Goal: Information Seeking & Learning: Learn about a topic

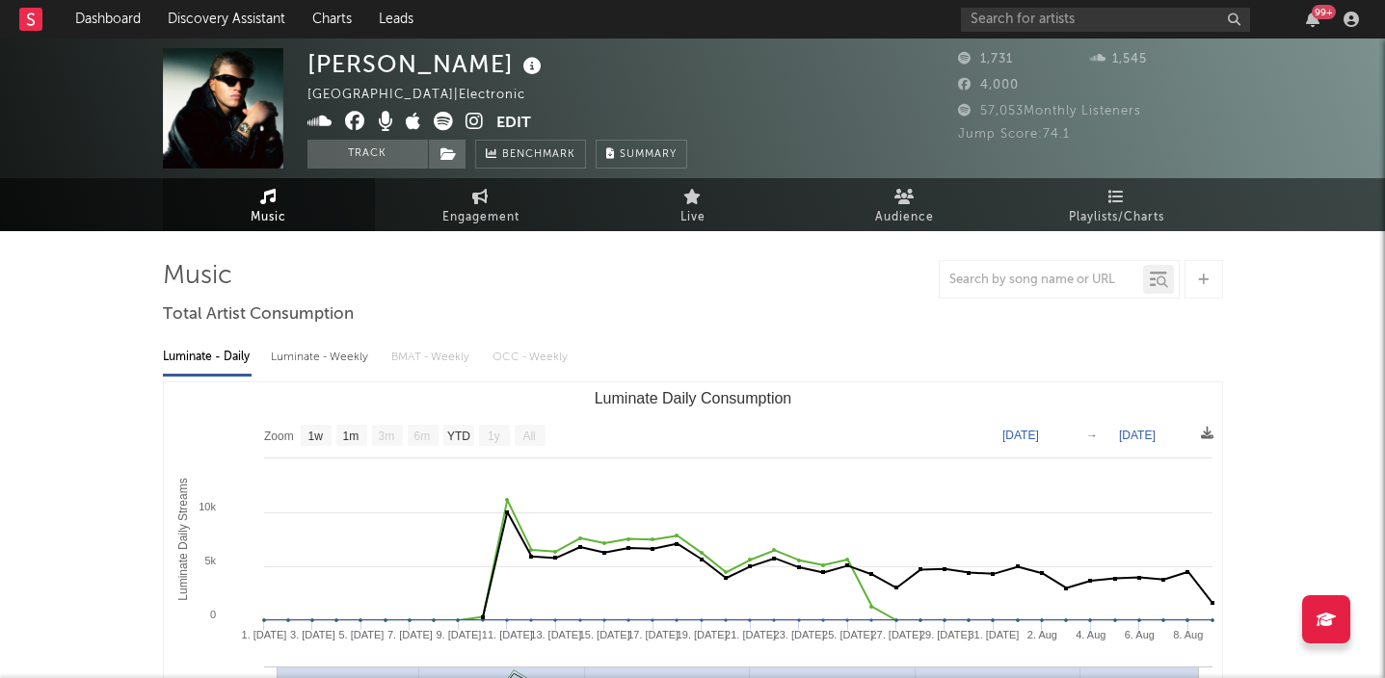
select select "1w"
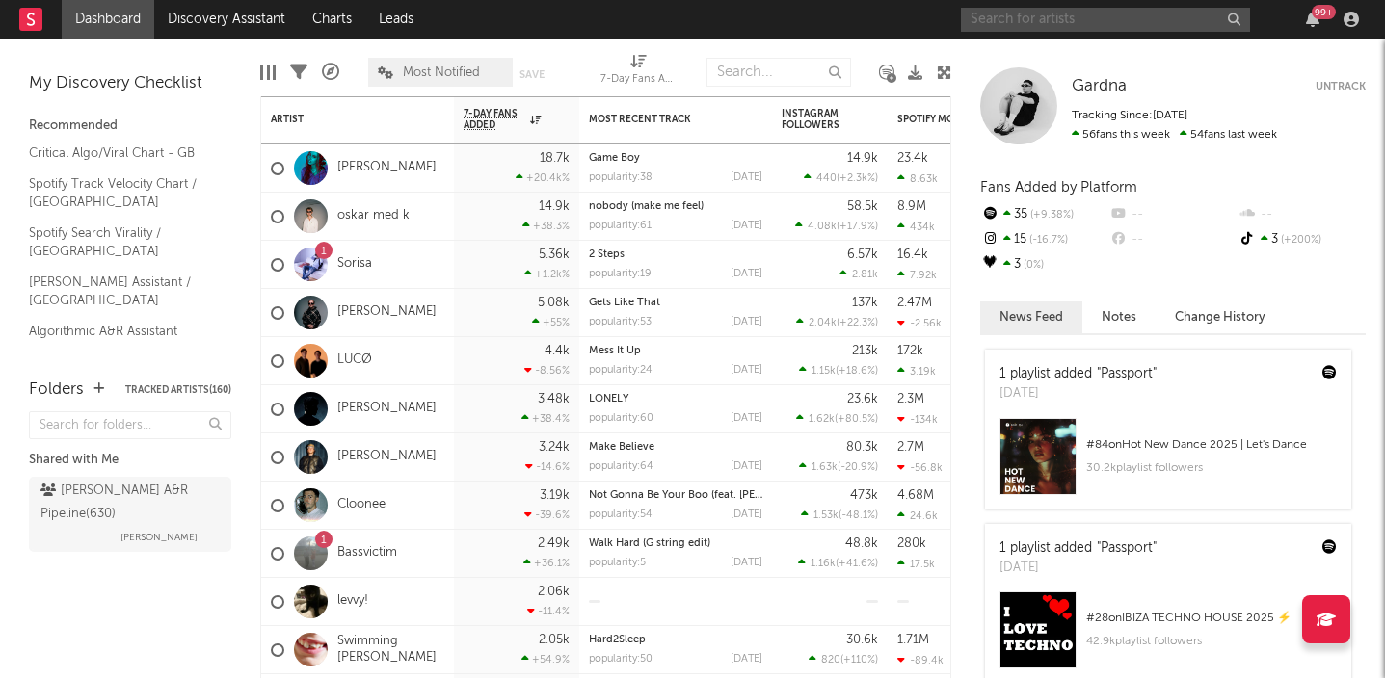
click at [991, 26] on input "text" at bounding box center [1105, 20] width 289 height 24
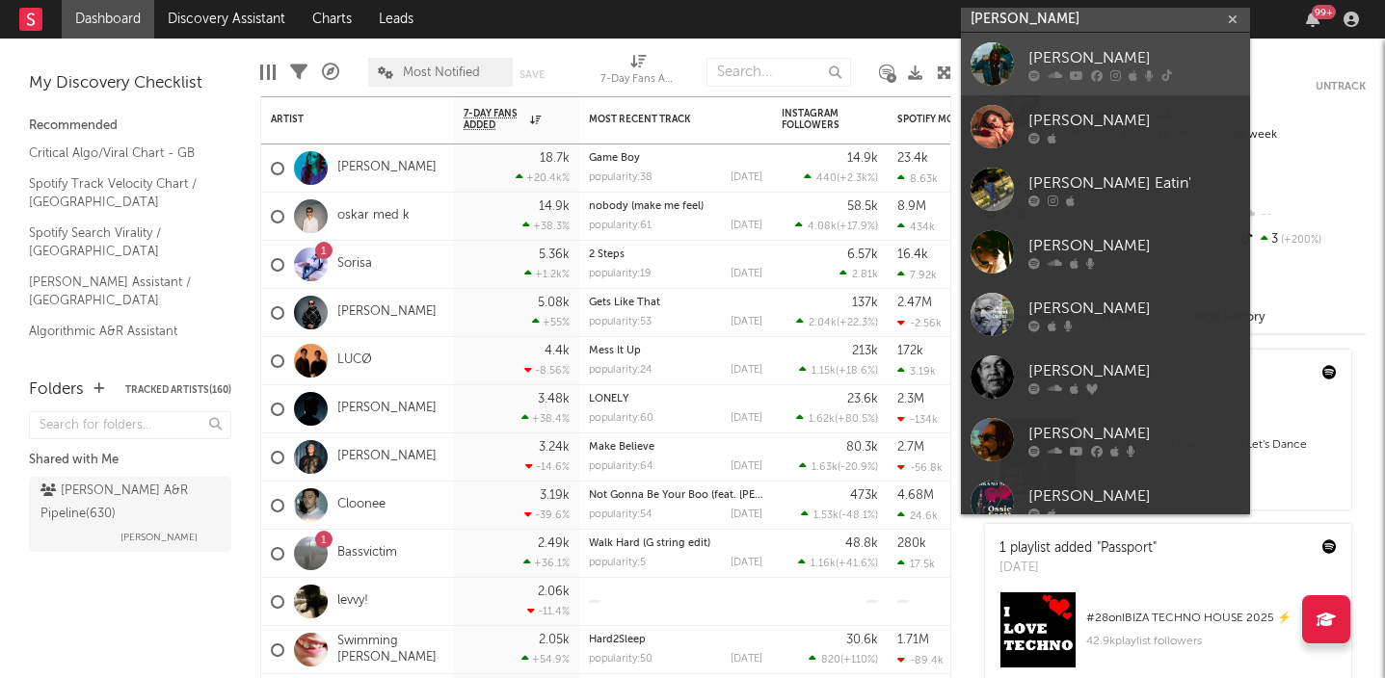
type input "[PERSON_NAME]"
click at [1007, 60] on div at bounding box center [991, 63] width 43 height 43
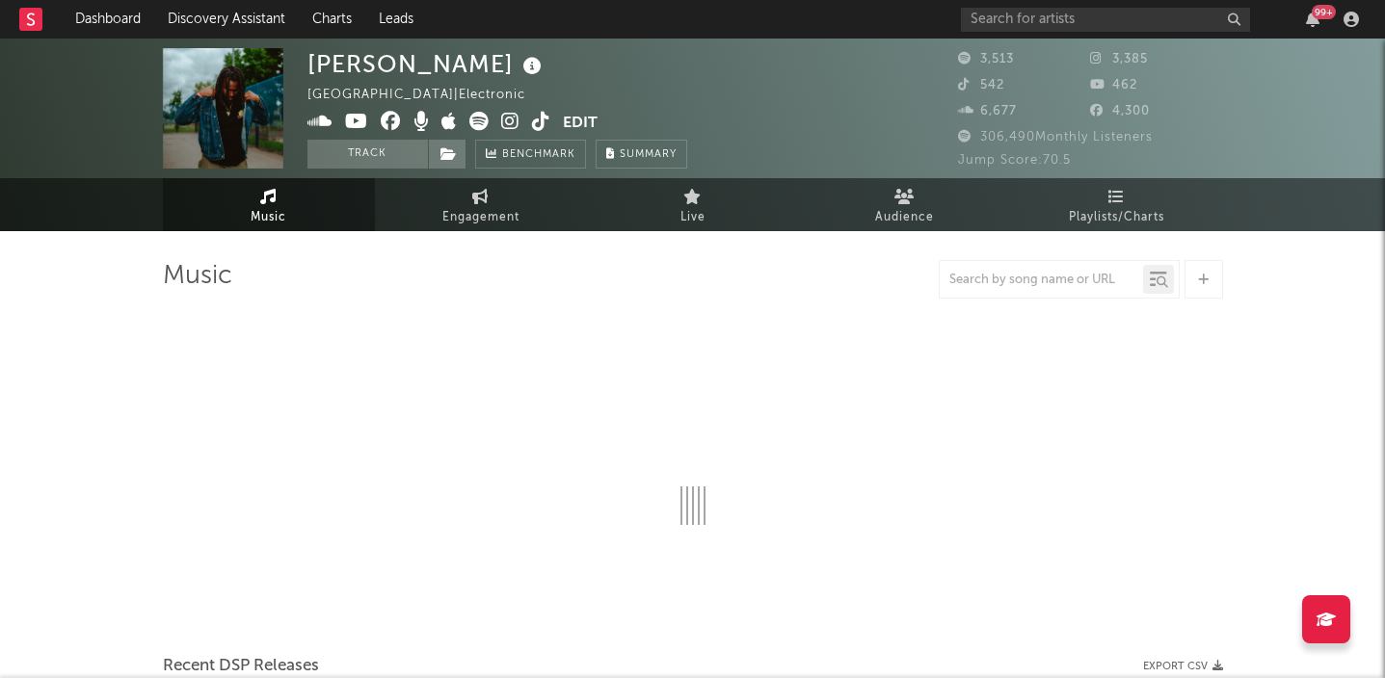
select select "6m"
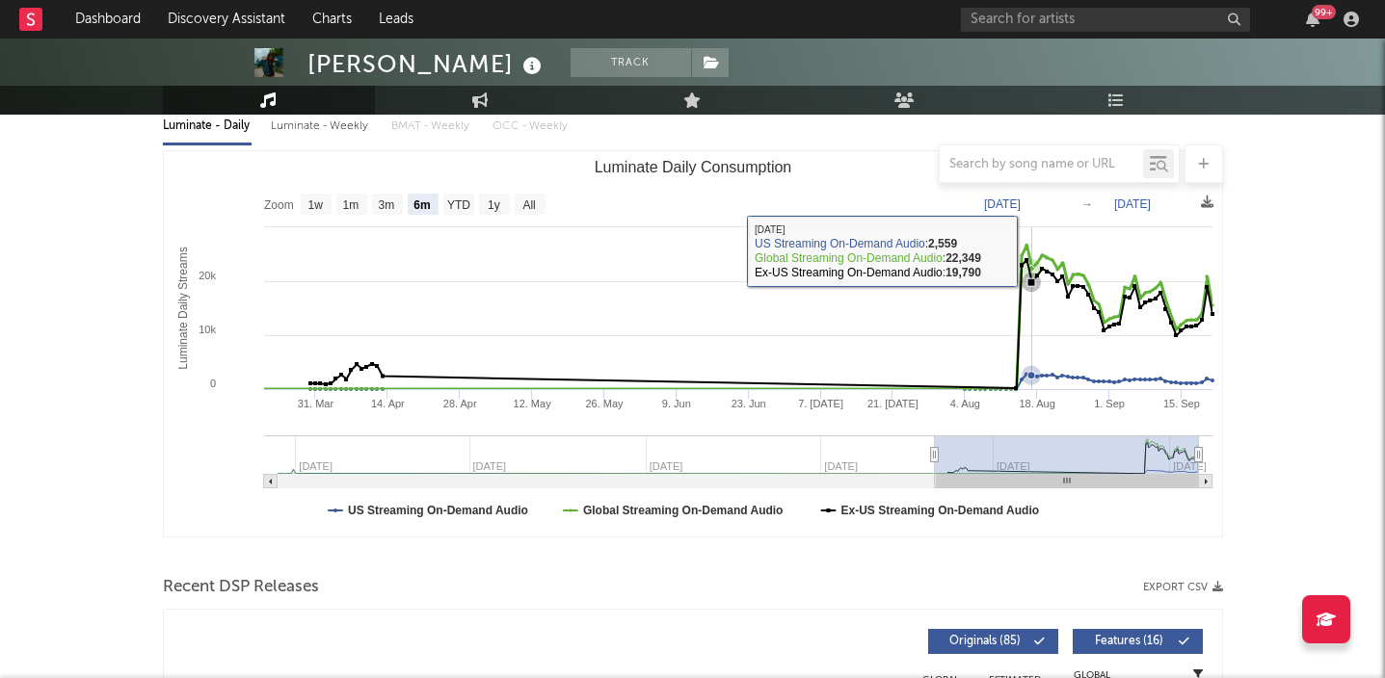
scroll to position [691, 0]
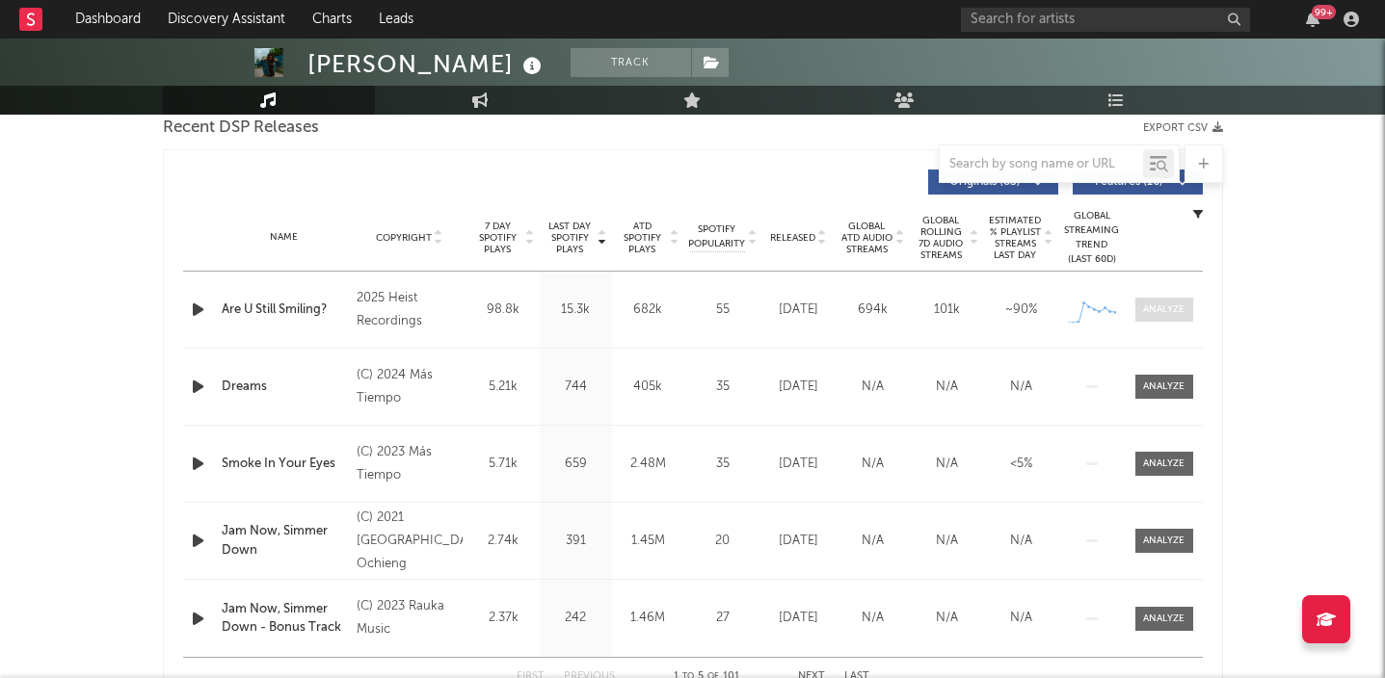
click at [1175, 306] on div at bounding box center [1163, 310] width 41 height 14
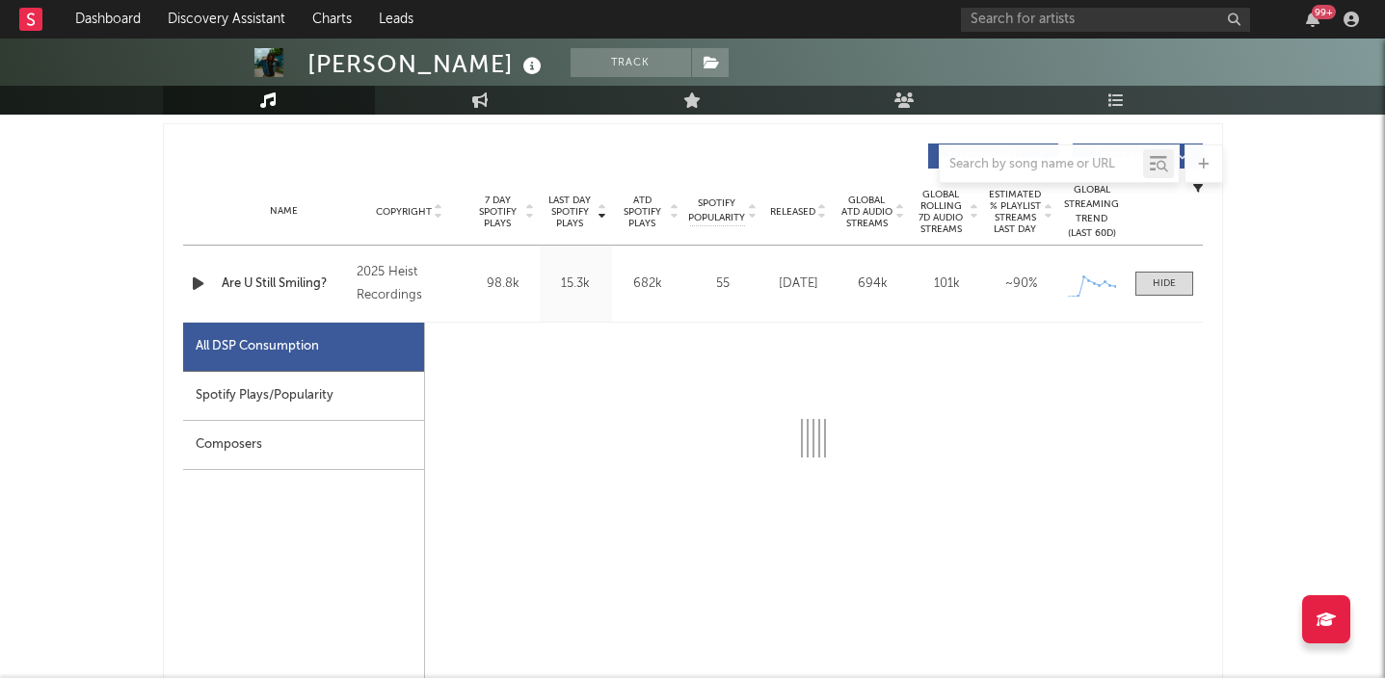
select select "1w"
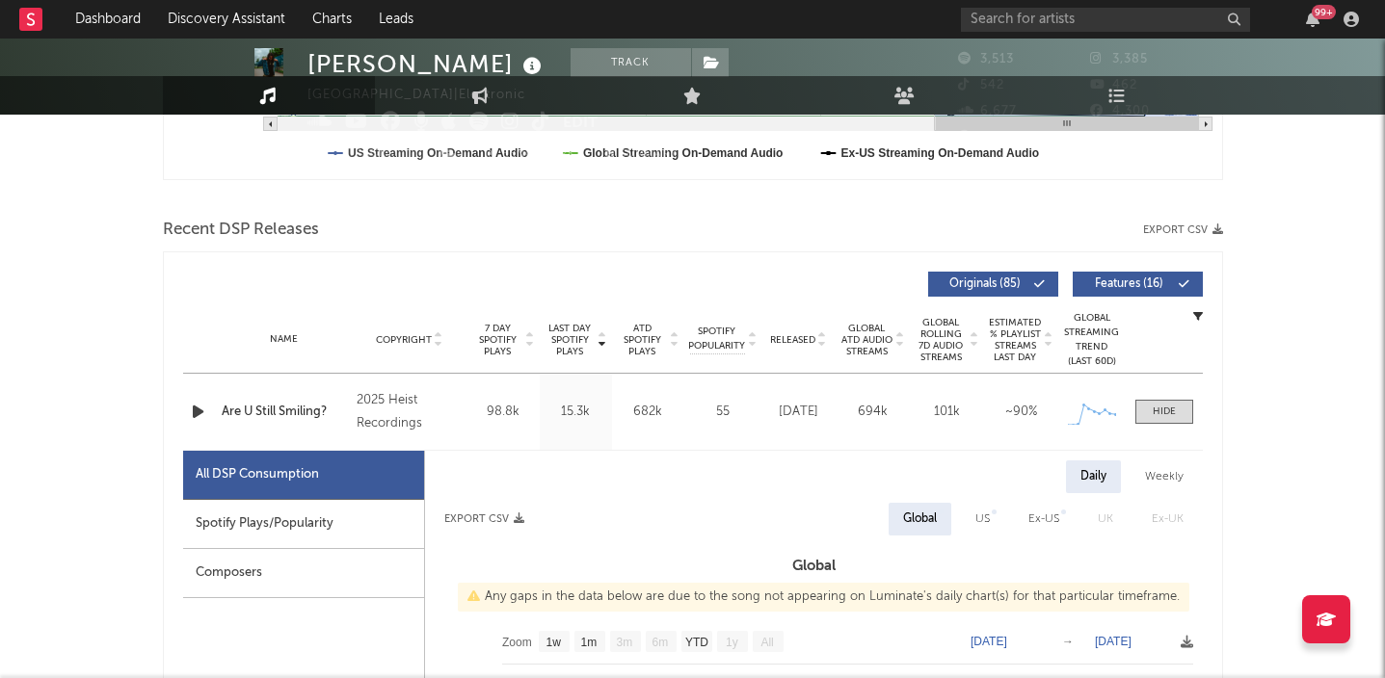
scroll to position [0, 0]
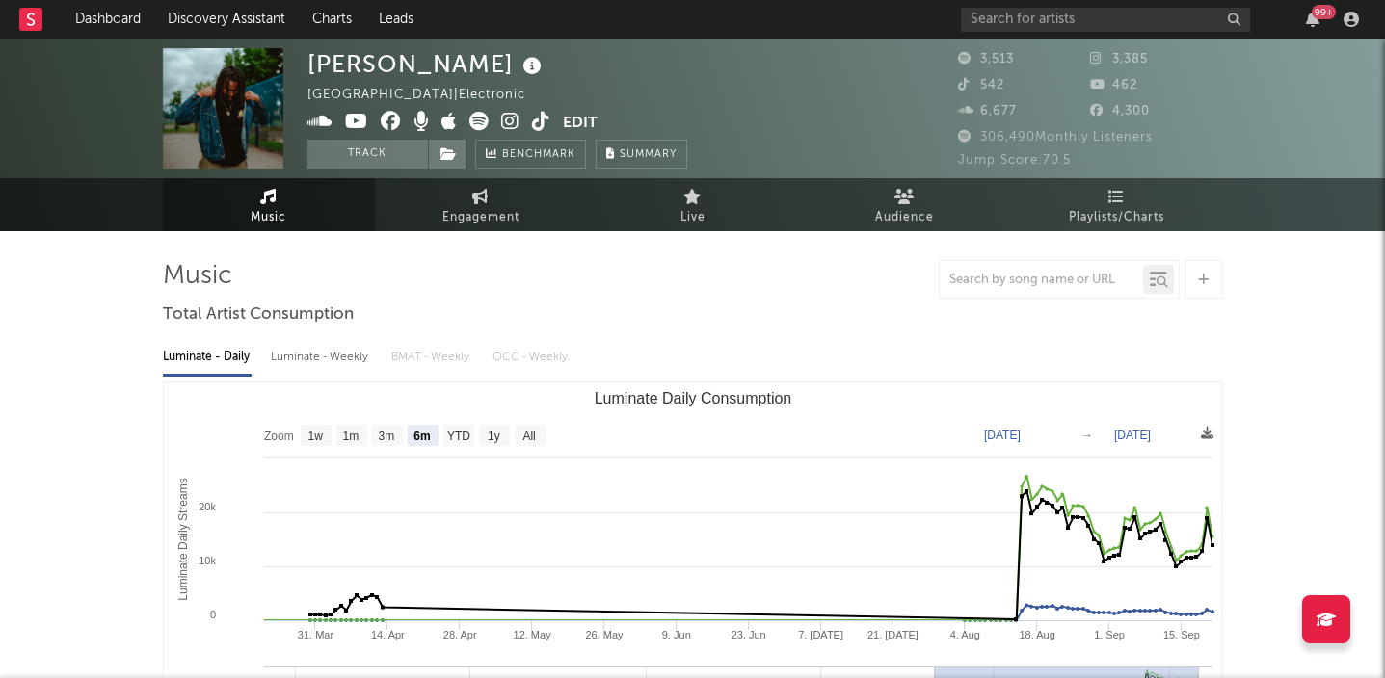
click at [521, 121] on span at bounding box center [434, 124] width 255 height 24
click at [504, 123] on icon at bounding box center [510, 121] width 18 height 19
click at [122, 31] on link "Dashboard" at bounding box center [108, 19] width 93 height 39
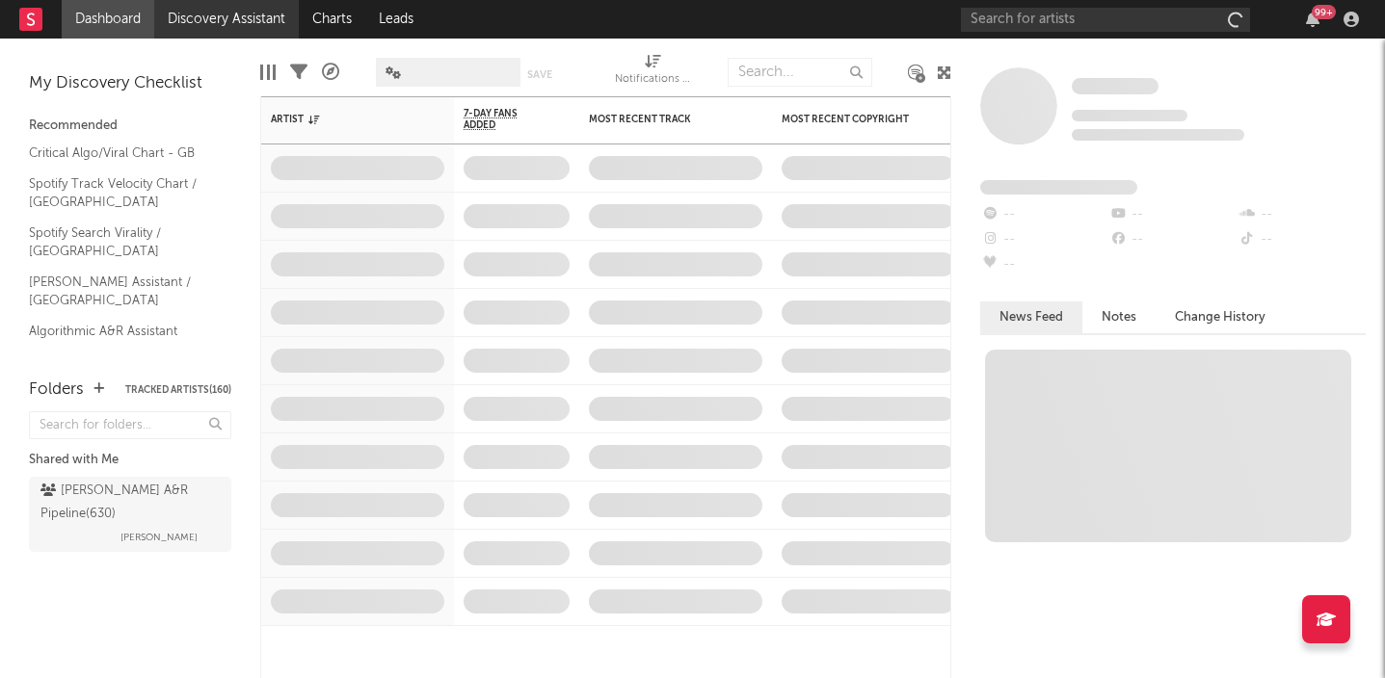
click at [228, 15] on link "Discovery Assistant" at bounding box center [226, 19] width 145 height 39
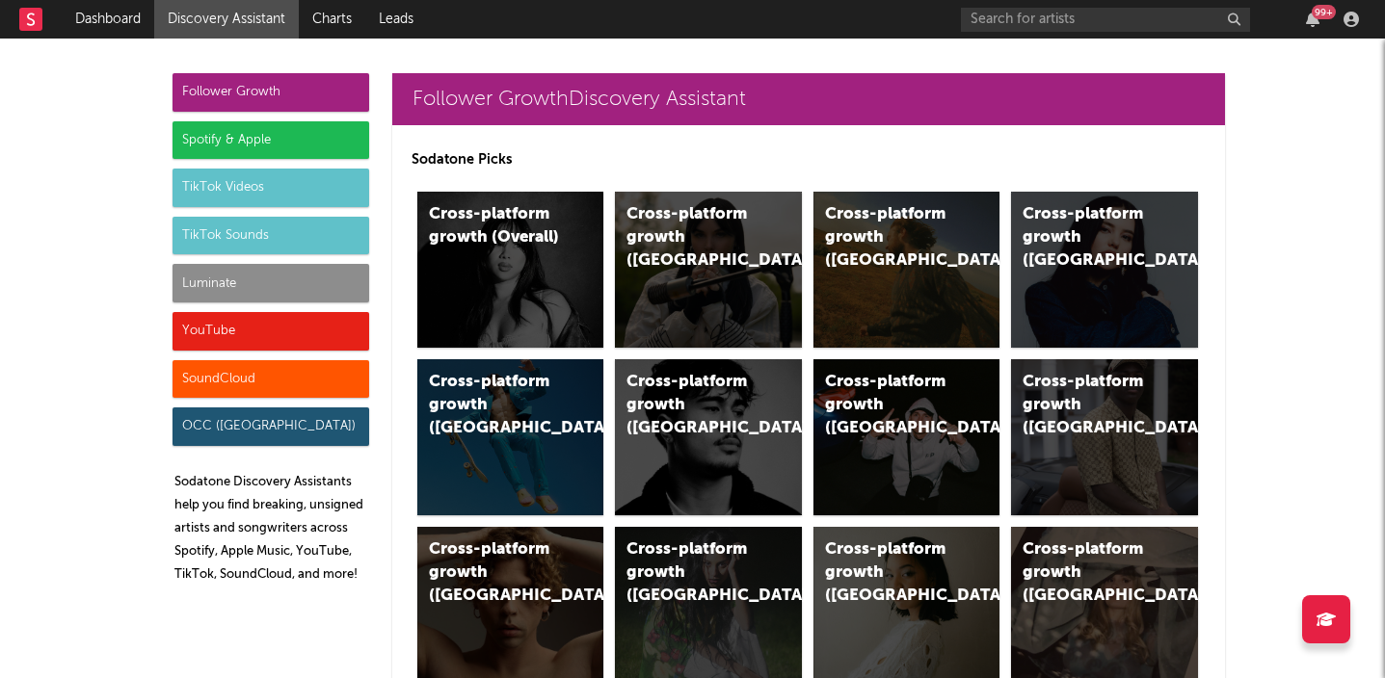
click at [285, 183] on div "TikTok Videos" at bounding box center [271, 188] width 197 height 39
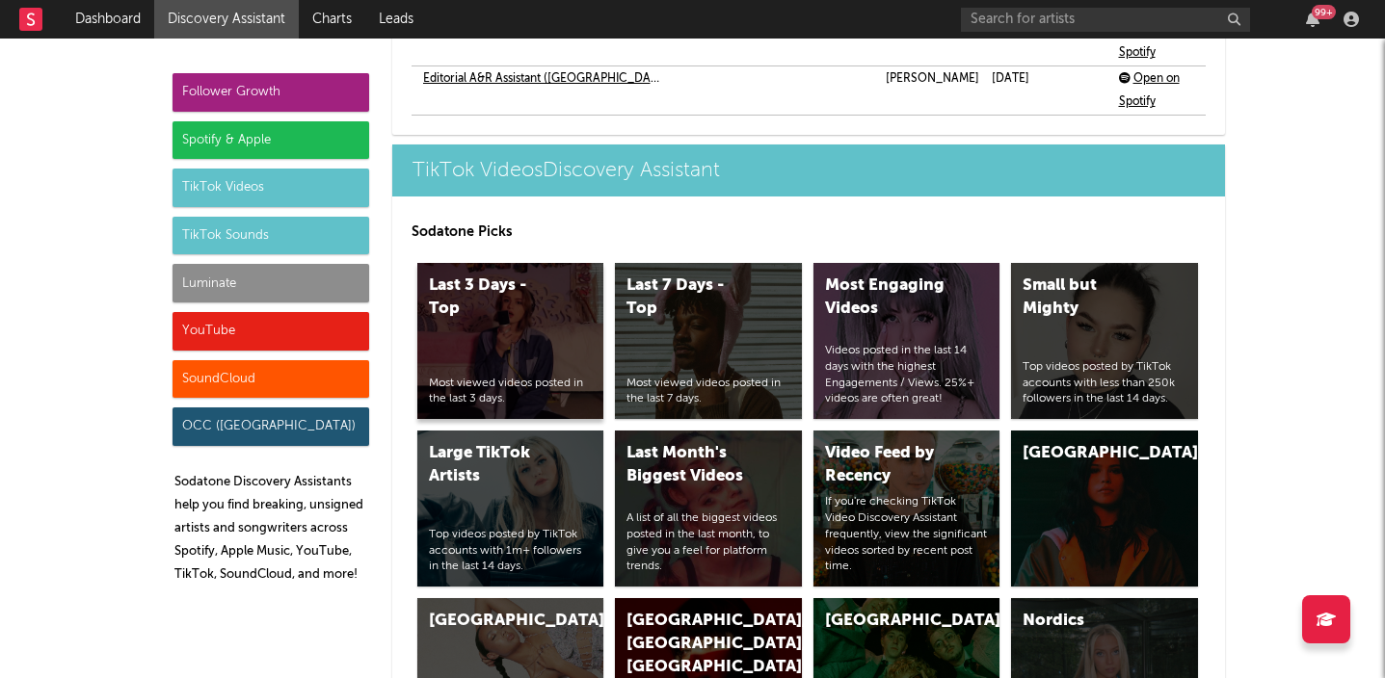
scroll to position [4932, 0]
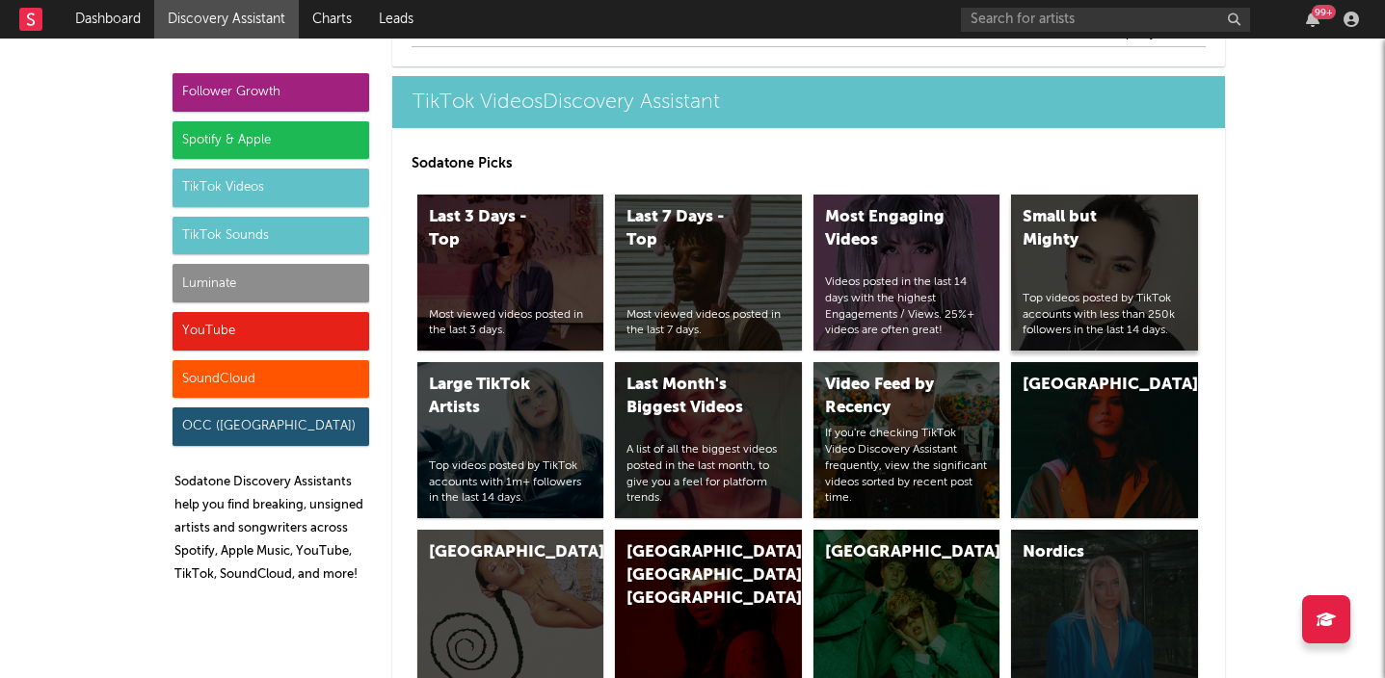
click at [1102, 272] on div "Small but Mighty Top videos posted by TikTok accounts with less than 250k follo…" at bounding box center [1104, 273] width 187 height 156
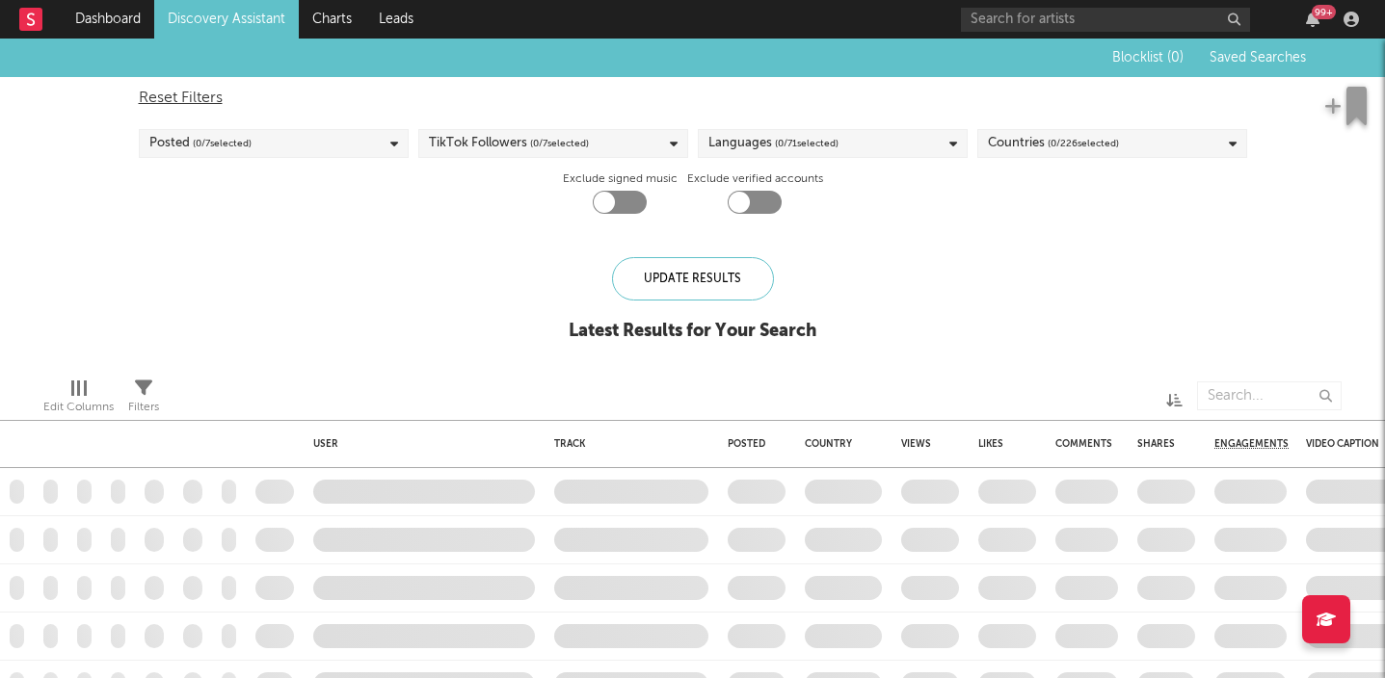
checkbox input "true"
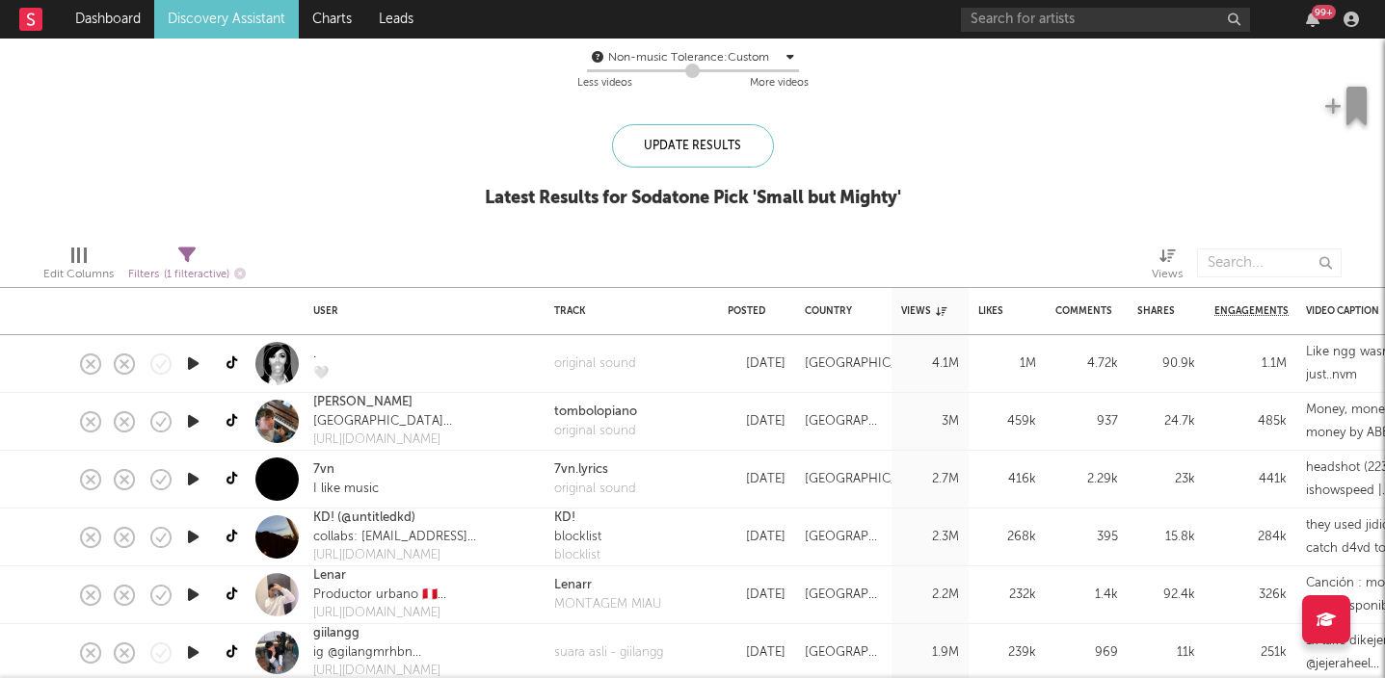
click at [196, 422] on icon "button" at bounding box center [193, 422] width 20 height 24
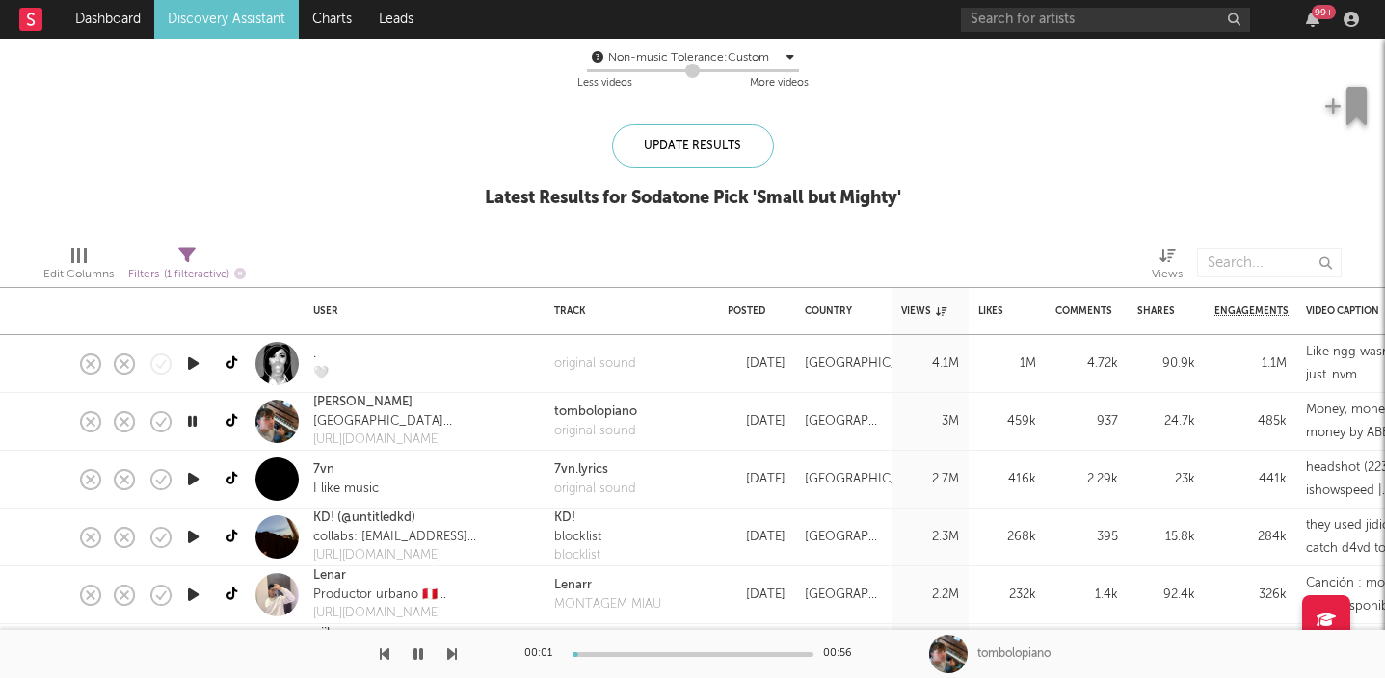
click at [196, 422] on icon "button" at bounding box center [192, 422] width 18 height 24
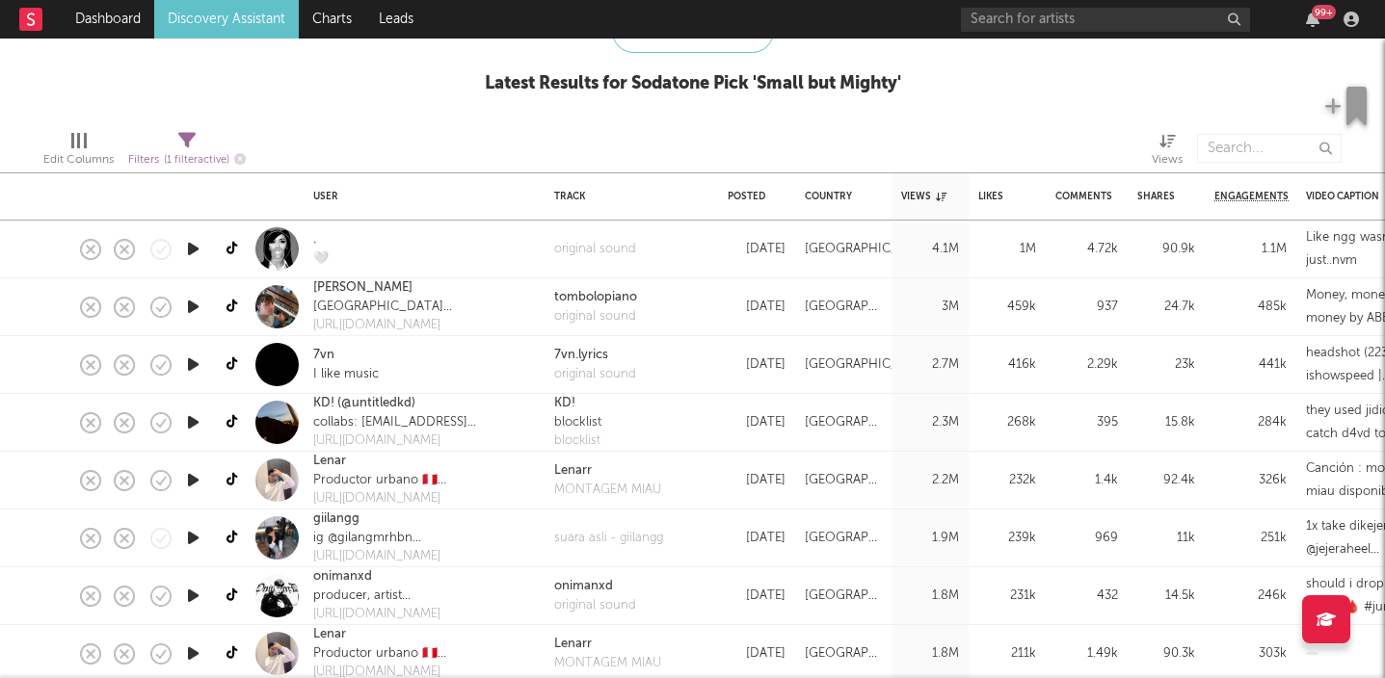
click at [188, 370] on icon "button" at bounding box center [193, 365] width 20 height 24
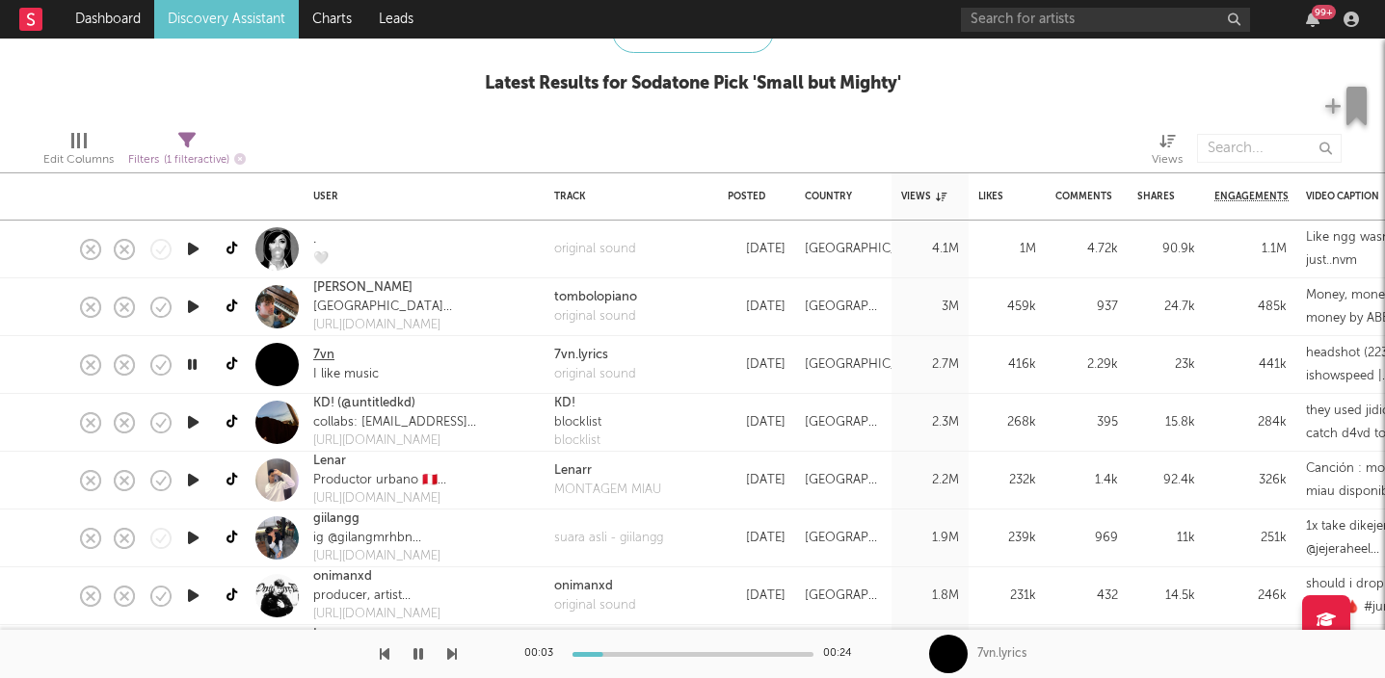
click at [332, 356] on link "7vn" at bounding box center [323, 355] width 21 height 19
click at [234, 363] on icon at bounding box center [233, 365] width 14 height 14
click at [193, 422] on icon "button" at bounding box center [193, 423] width 20 height 24
click at [192, 424] on icon "button" at bounding box center [192, 423] width 18 height 24
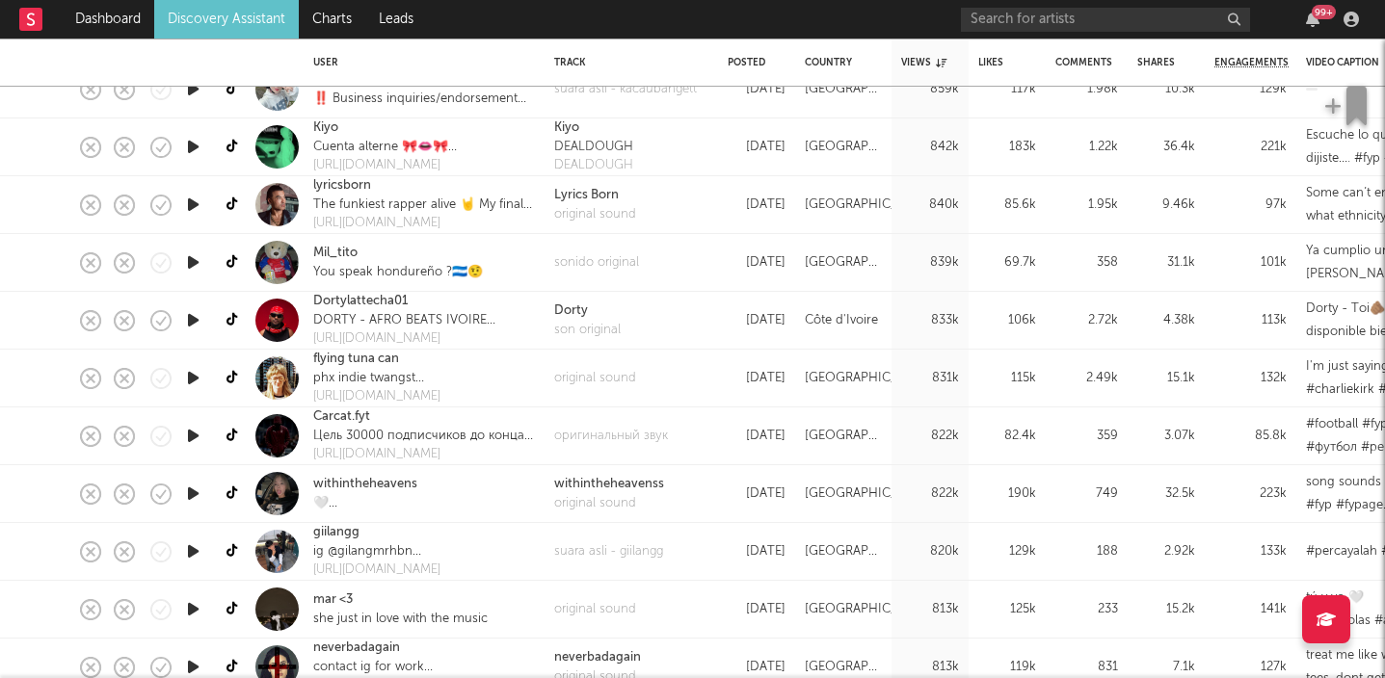
click at [197, 380] on icon "button" at bounding box center [193, 378] width 20 height 24
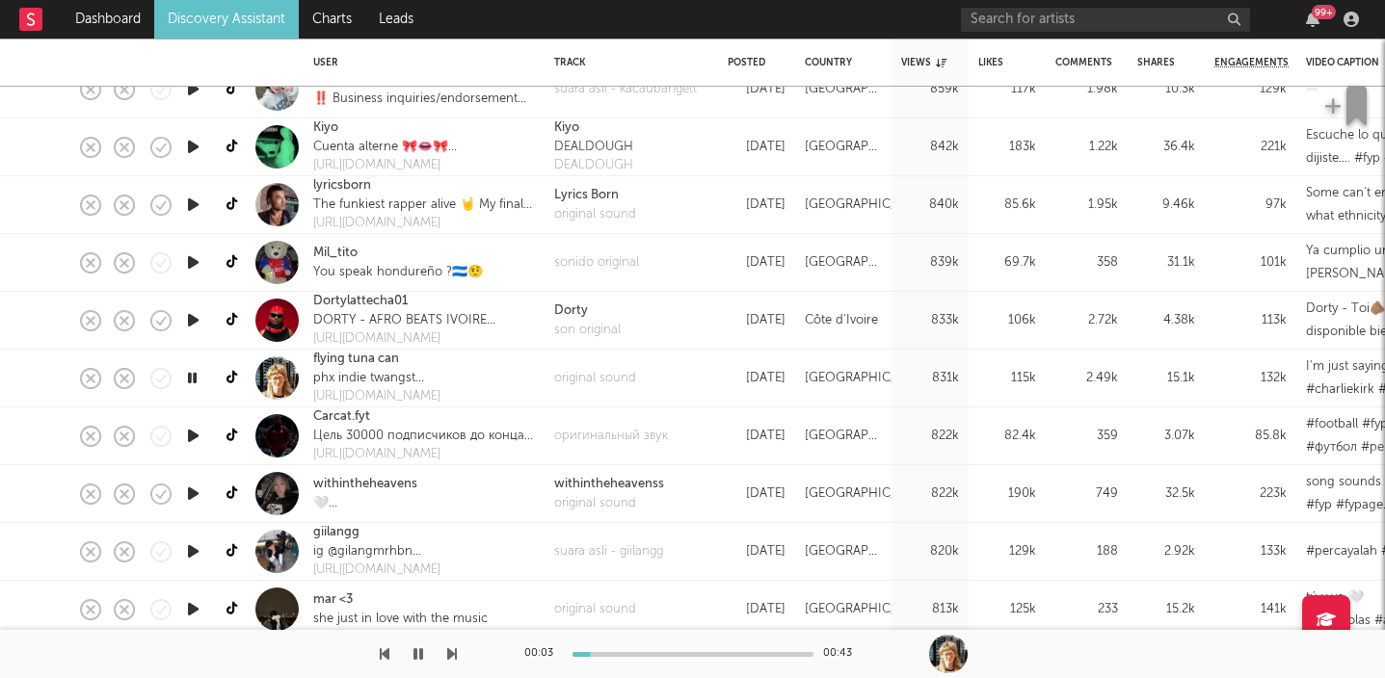
click at [197, 380] on icon "button" at bounding box center [192, 378] width 18 height 24
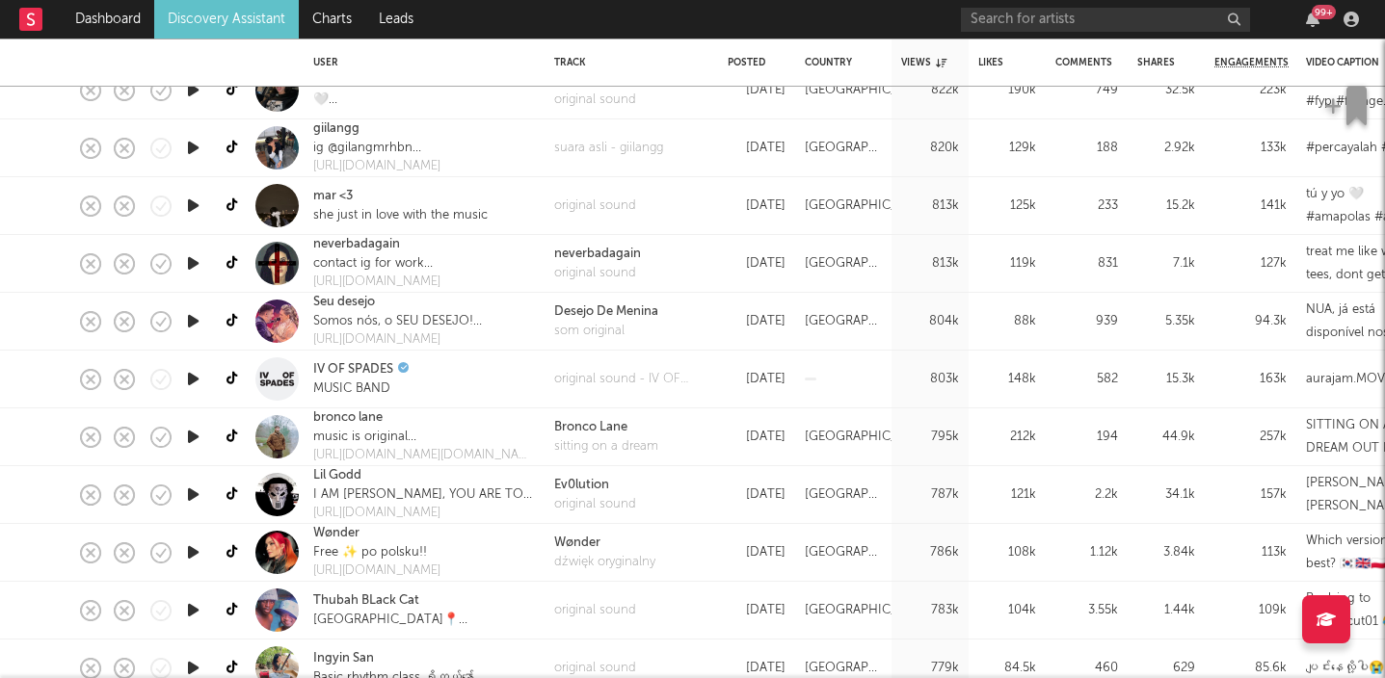
click at [201, 441] on icon "button" at bounding box center [193, 437] width 20 height 24
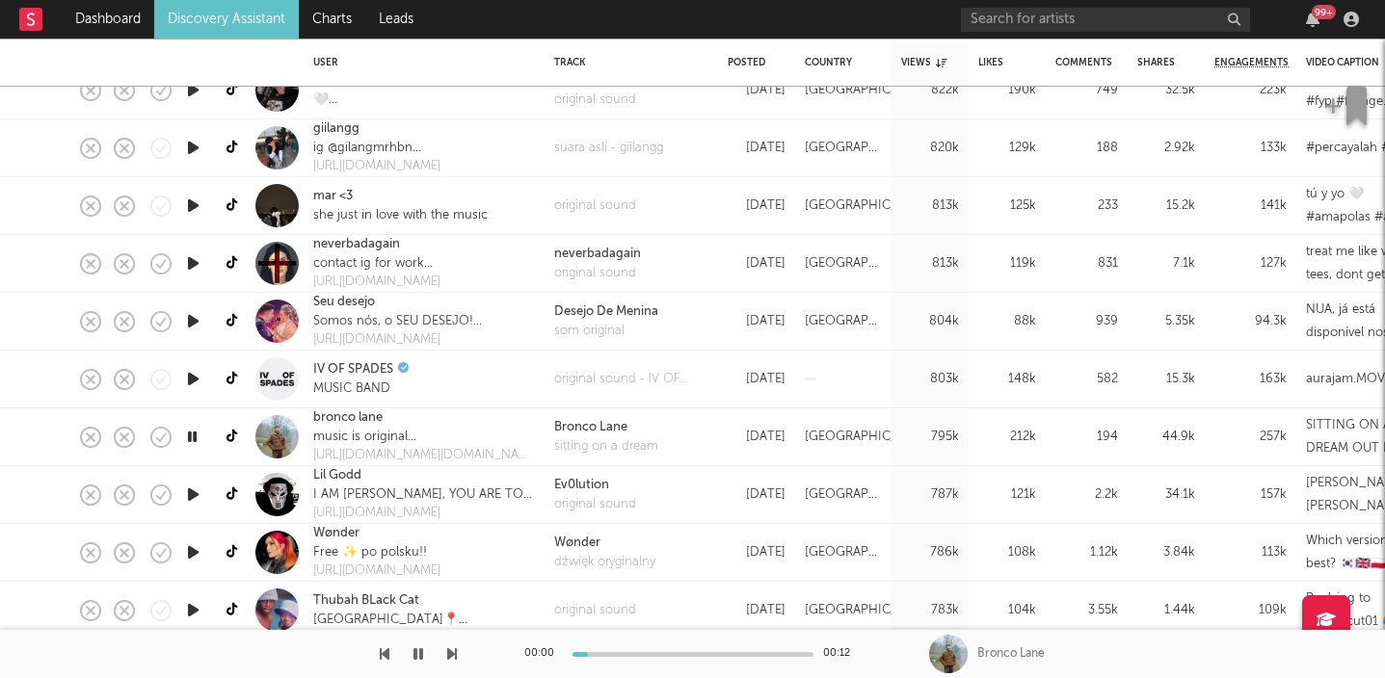
click at [201, 441] on div at bounding box center [192, 437] width 19 height 24
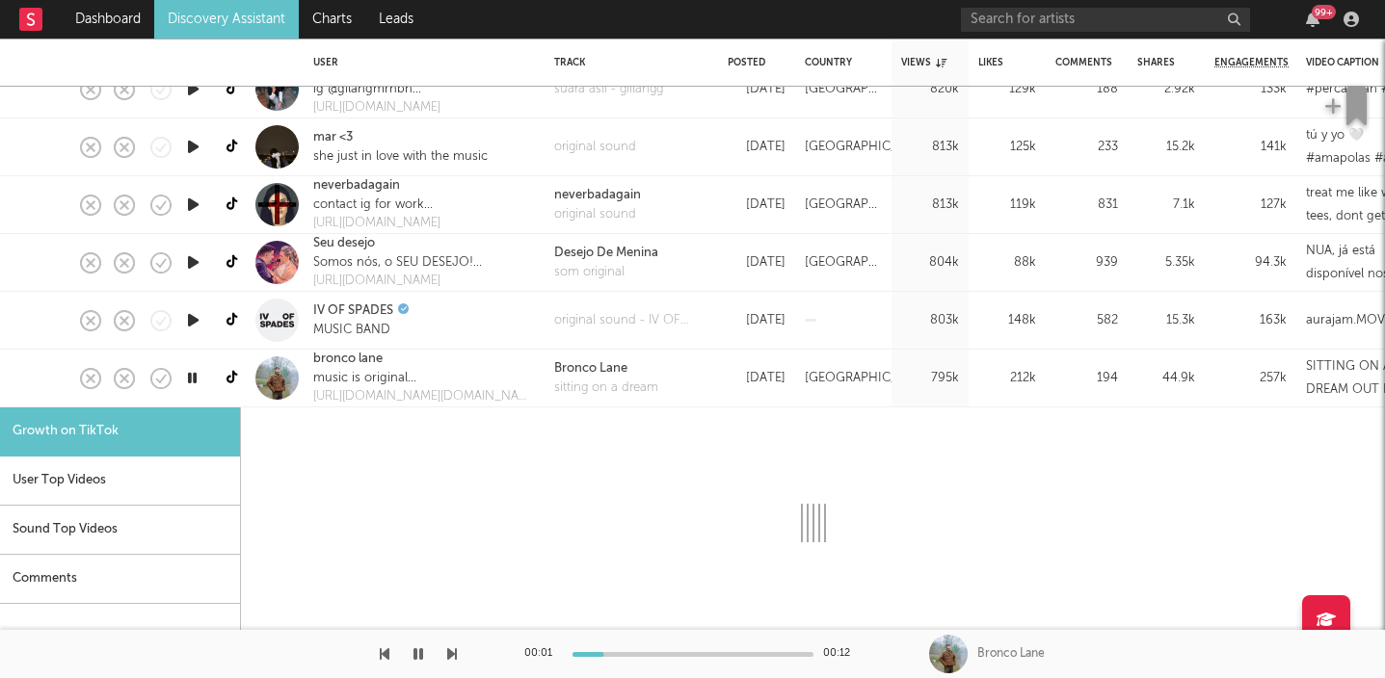
select select "1m"
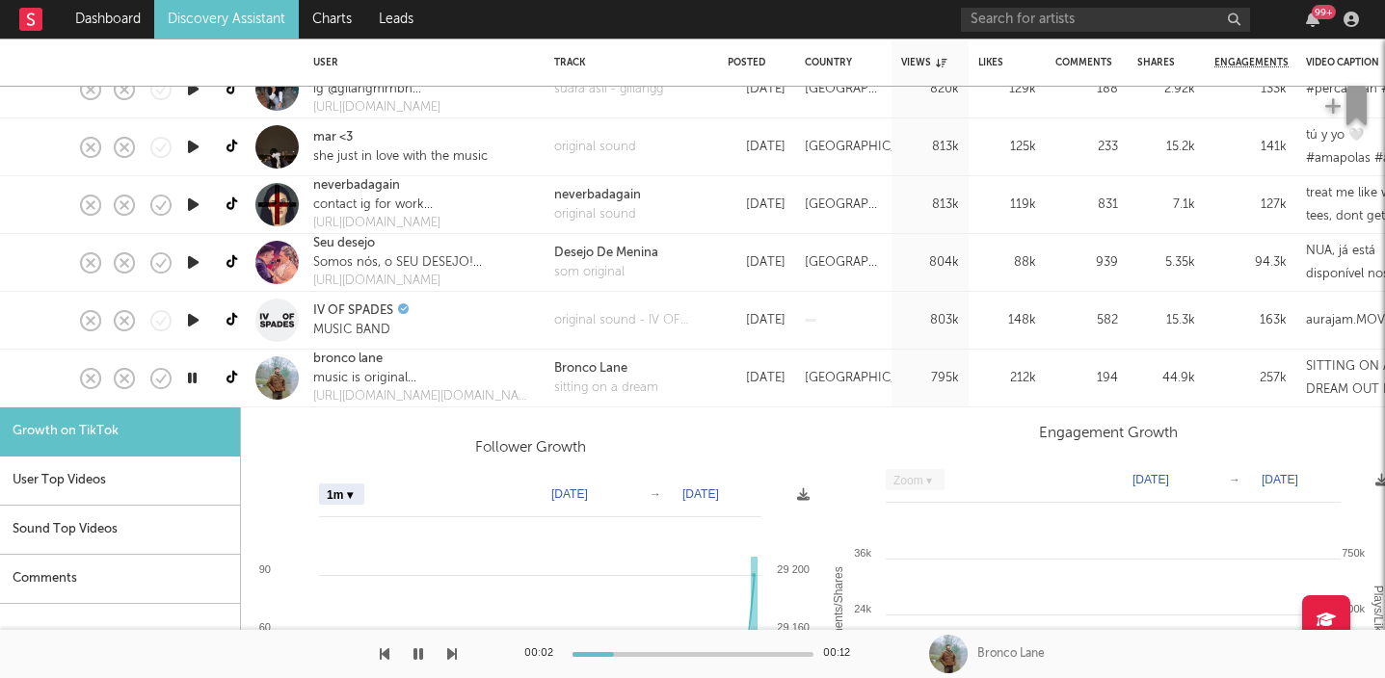
click at [198, 379] on icon "button" at bounding box center [192, 378] width 18 height 24
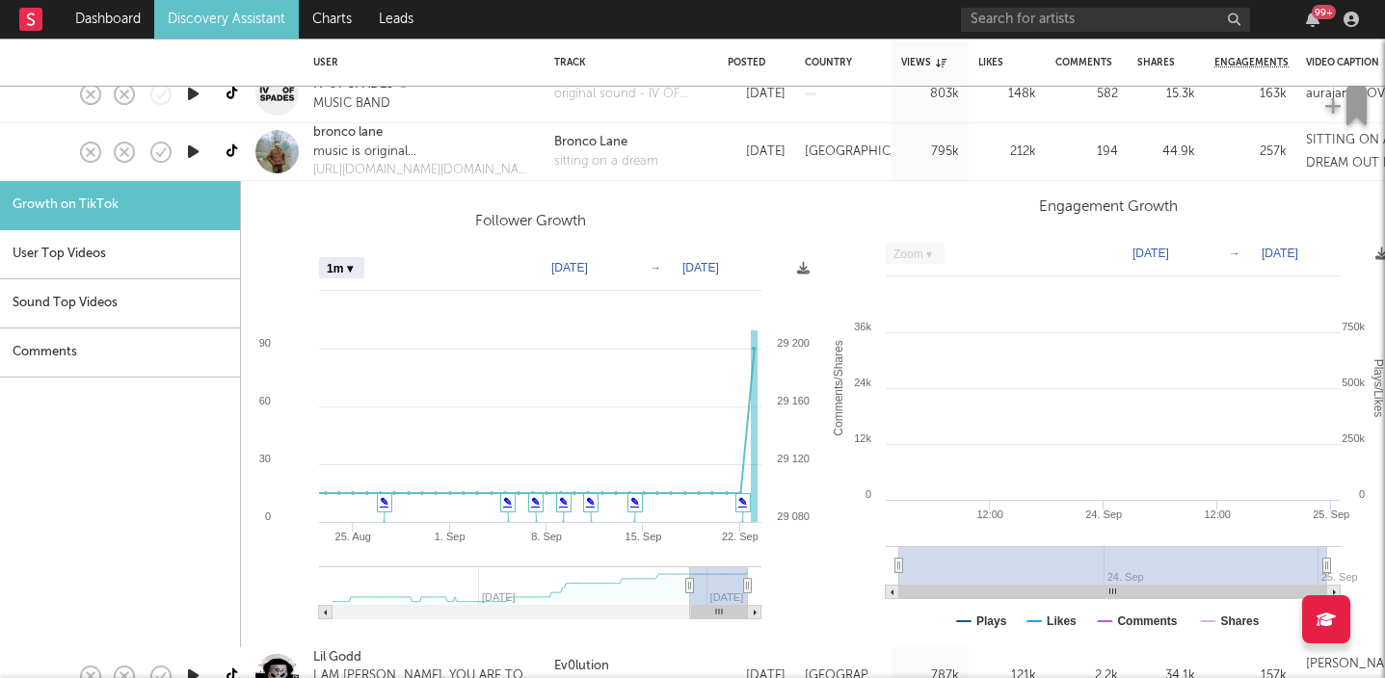
click at [506, 157] on div "bronco lane music is original the quotes are not ig: boibronco [URL][DOMAIN_NAM…" at bounding box center [424, 152] width 241 height 58
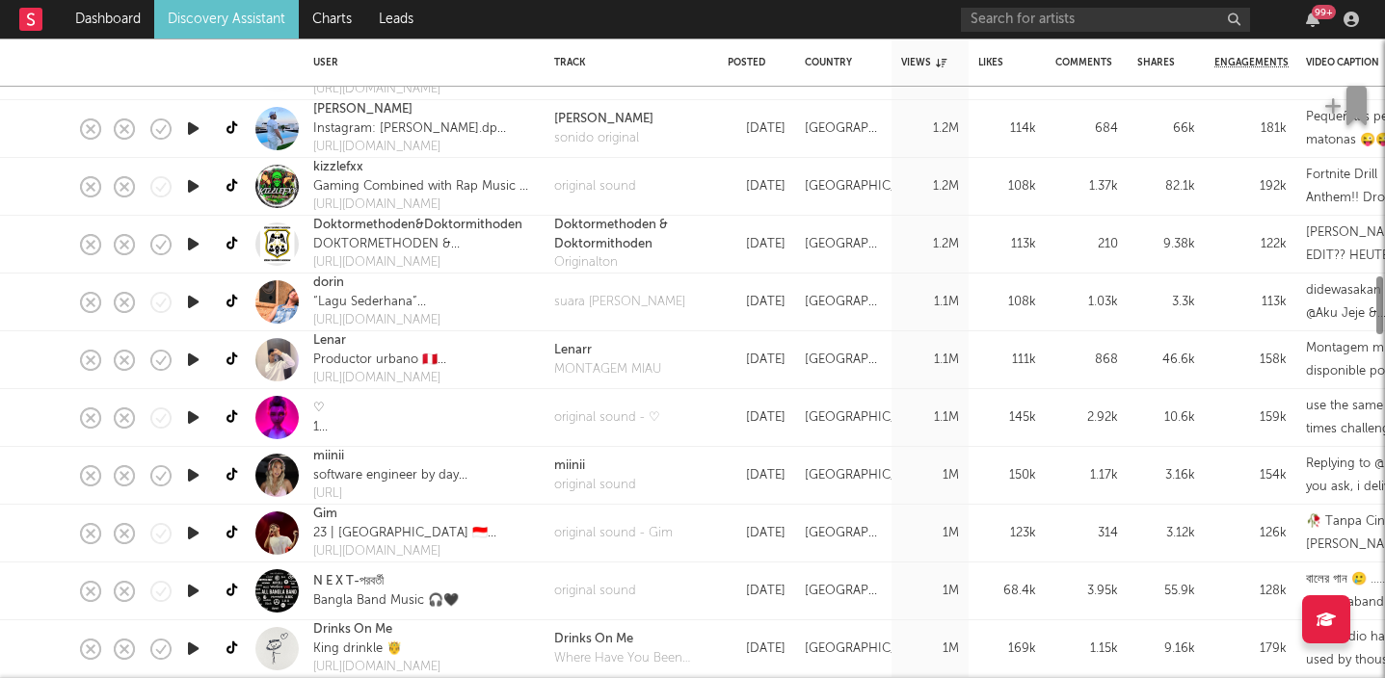
click at [1322, 21] on div "99 +" at bounding box center [1312, 19] width 29 height 15
click at [1312, 18] on icon "button" at bounding box center [1312, 19] width 13 height 15
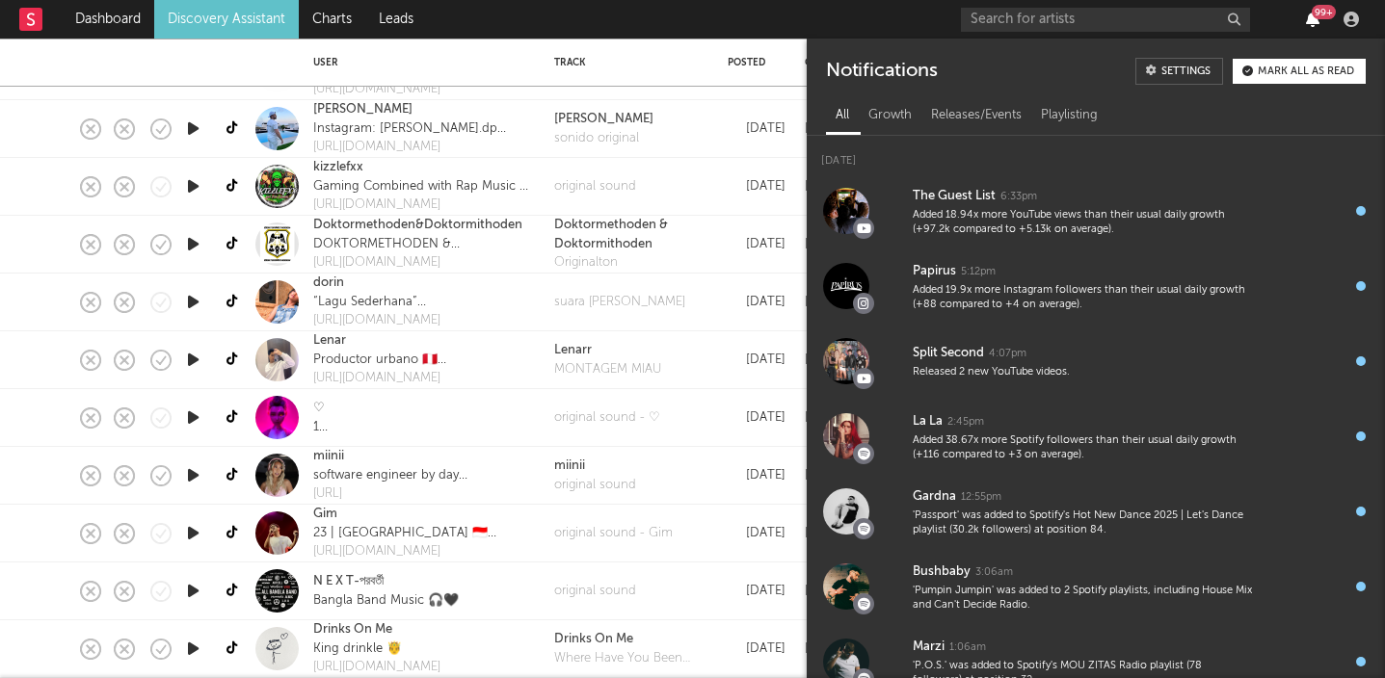
click at [1312, 18] on icon "button" at bounding box center [1312, 19] width 13 height 15
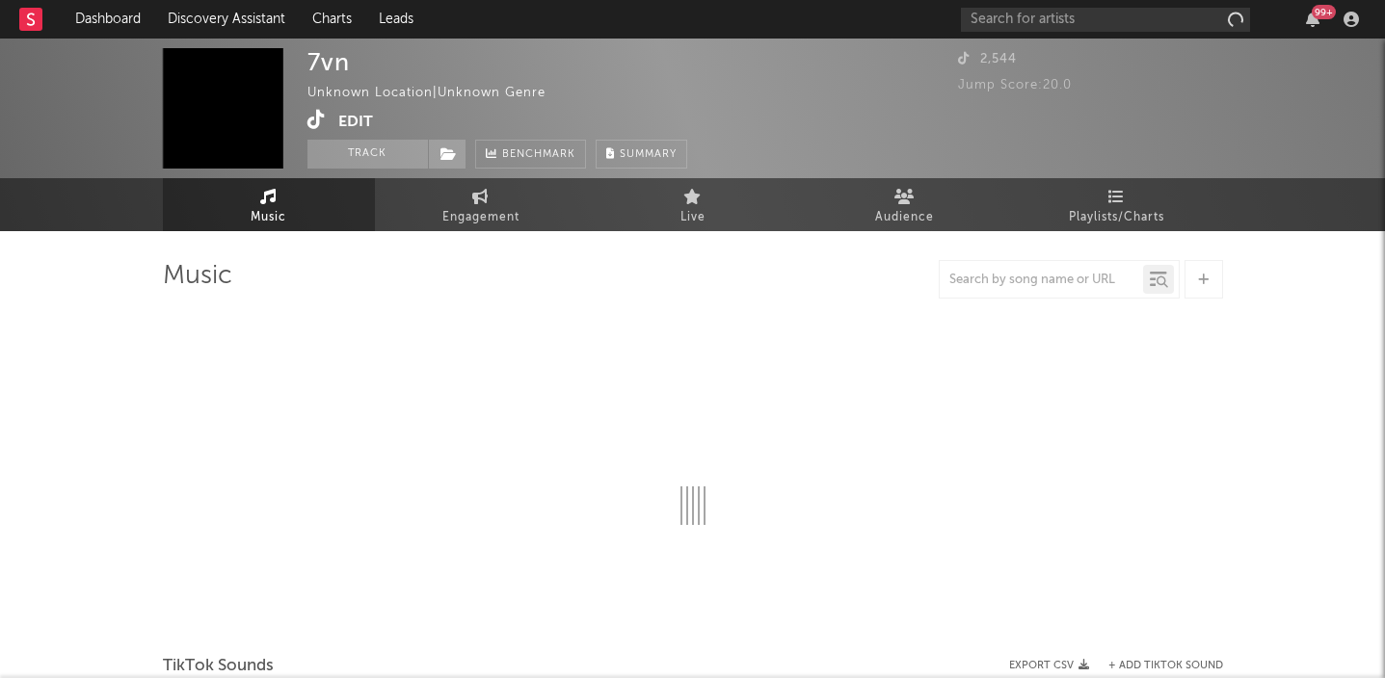
select select "1w"
